Goal: Use online tool/utility: Utilize a website feature to perform a specific function

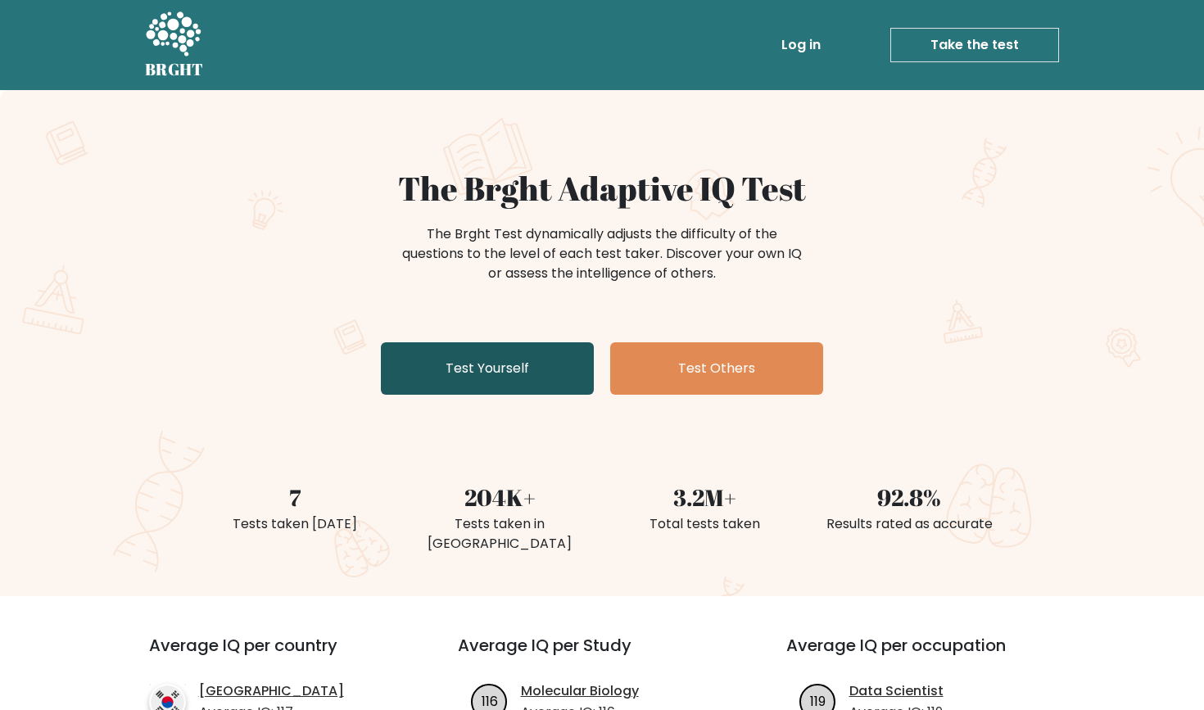
click at [535, 367] on link "Test Yourself" at bounding box center [487, 368] width 213 height 52
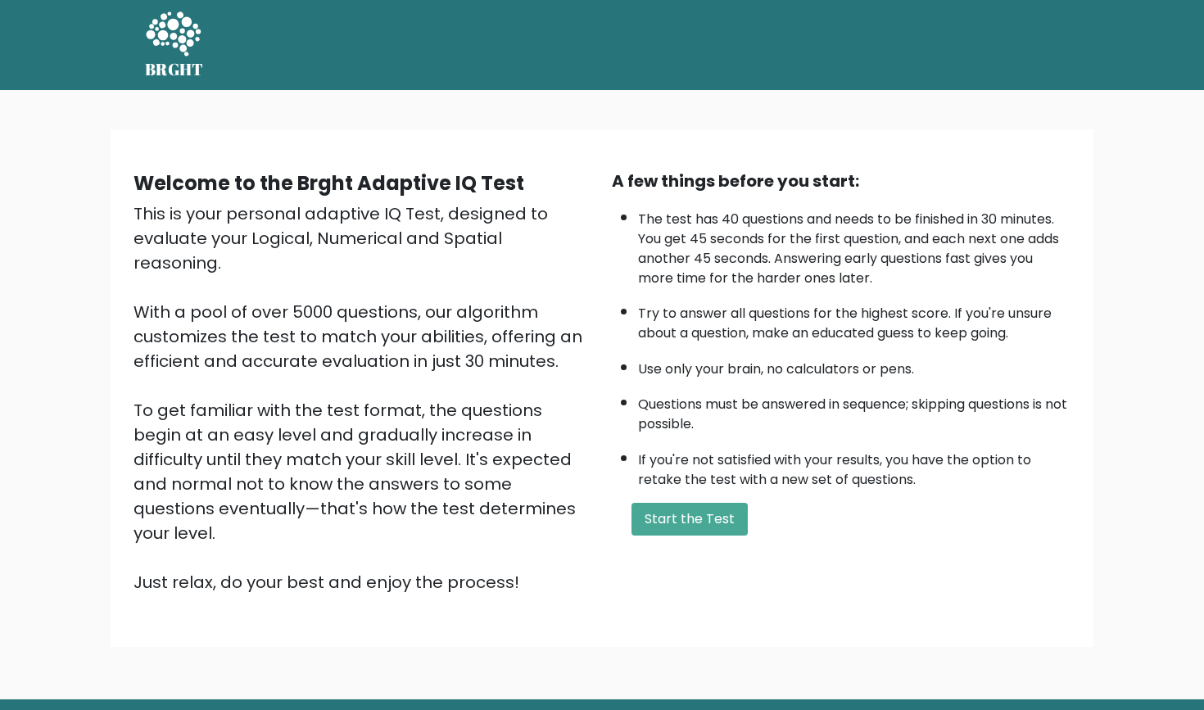
click at [738, 568] on div "Welcome to the Brght Adaptive IQ Test This is your personal adaptive IQ Test, d…" at bounding box center [602, 388] width 957 height 439
click at [727, 536] on button "Start the Test" at bounding box center [690, 519] width 116 height 33
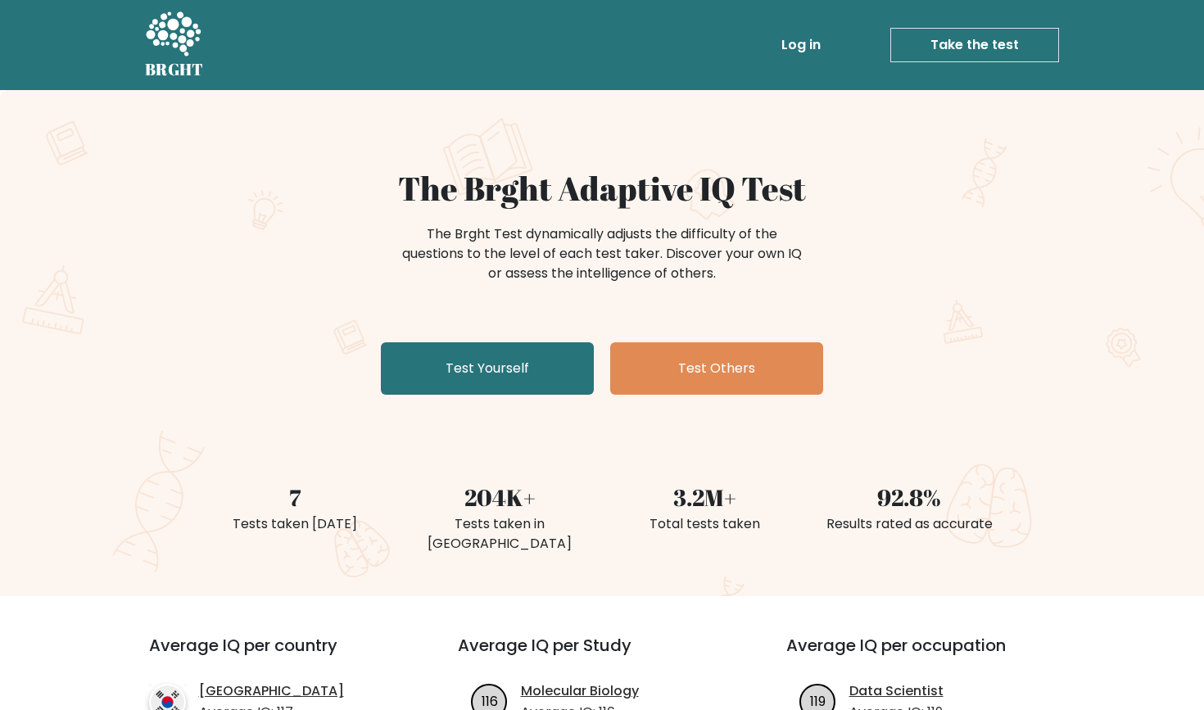
click at [986, 40] on link "Take the test" at bounding box center [974, 45] width 169 height 34
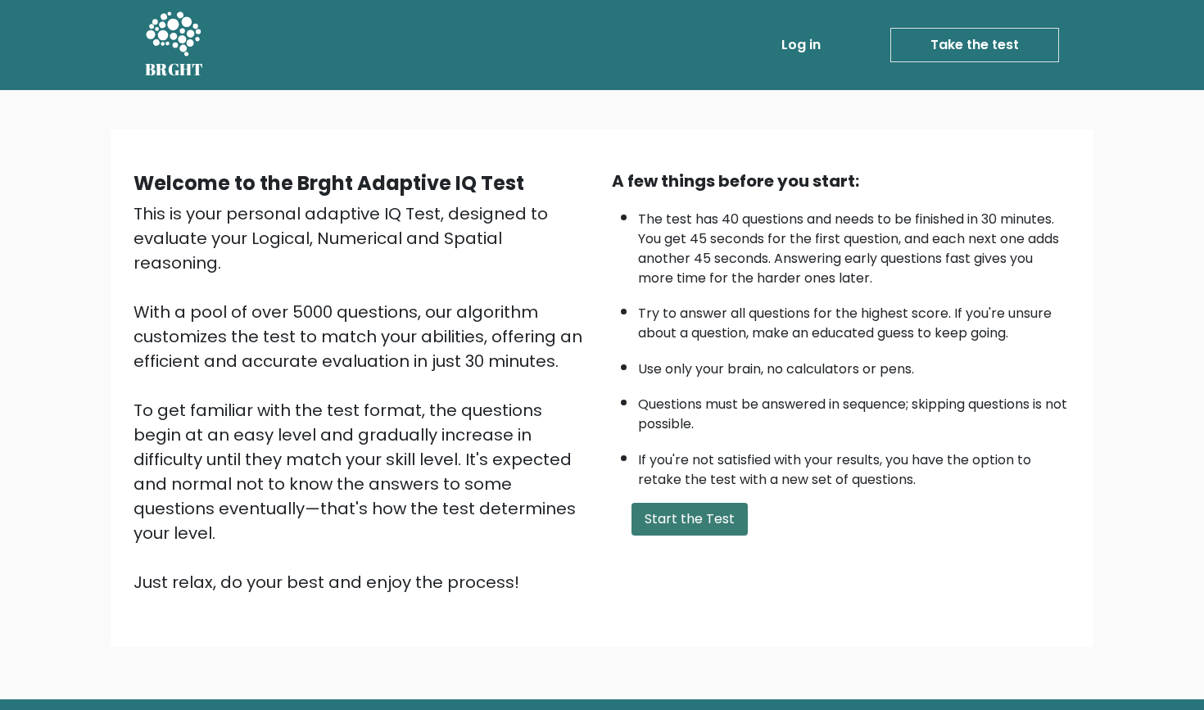
click at [664, 528] on button "Start the Test" at bounding box center [690, 519] width 116 height 33
